Goal: Obtain resource: Obtain resource

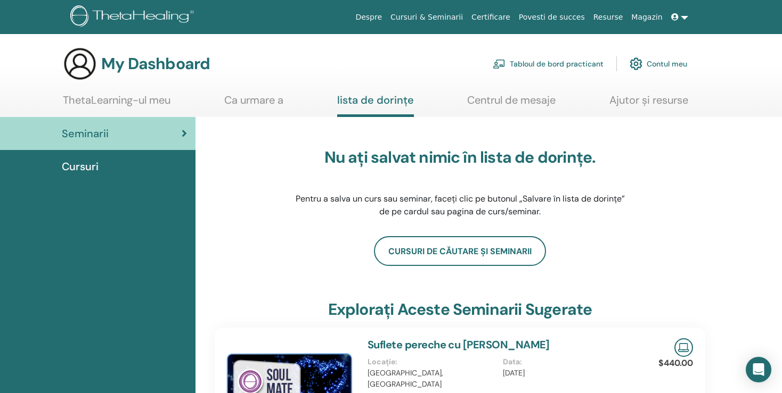
click at [111, 102] on link "ThetaLearning-ul meu" at bounding box center [117, 104] width 108 height 21
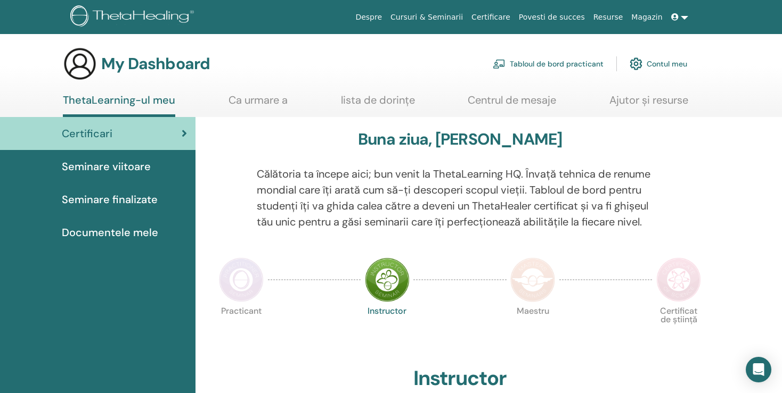
click at [103, 233] on span "Documentele mele" at bounding box center [110, 233] width 96 height 16
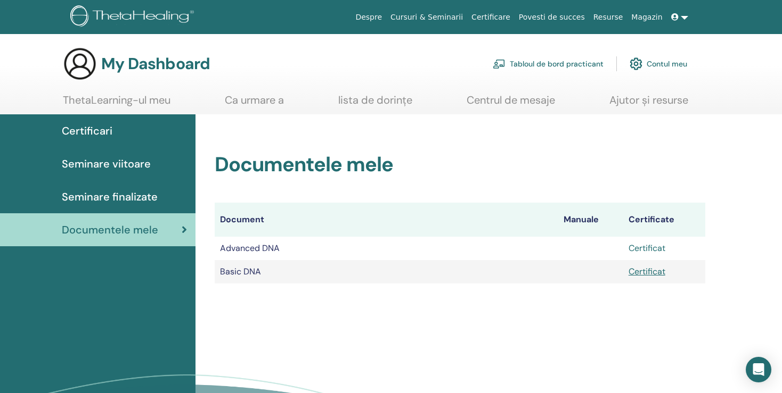
click at [651, 249] on link "Certificat" at bounding box center [646, 248] width 37 height 11
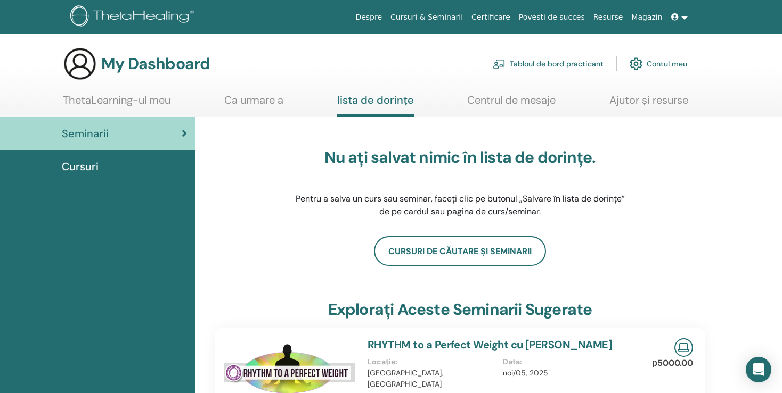
click at [112, 100] on link "ThetaLearning-ul meu" at bounding box center [117, 104] width 108 height 21
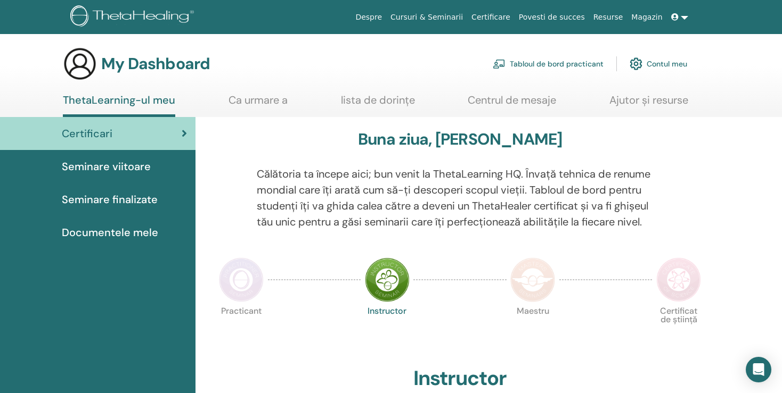
click at [117, 231] on span "Documentele mele" at bounding box center [110, 233] width 96 height 16
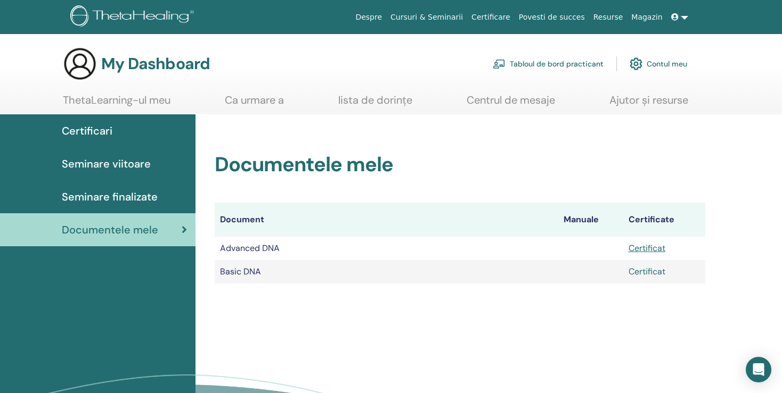
click at [640, 272] on link "Certificat" at bounding box center [646, 271] width 37 height 11
